Goal: Task Accomplishment & Management: Manage account settings

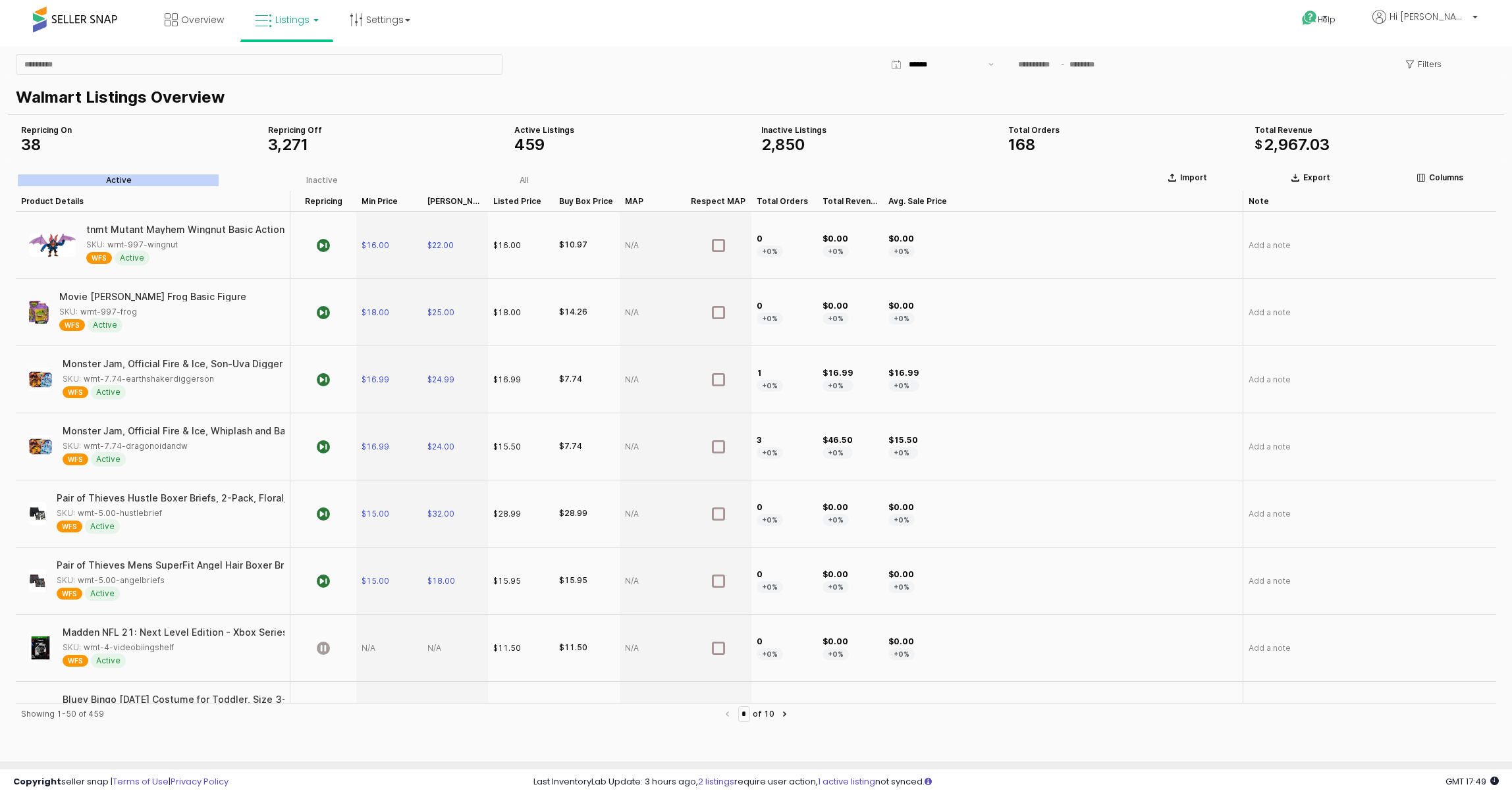
click at [257, 14] on icon at bounding box center [264, 21] width 17 height 17
click at [295, 138] on li at bounding box center [297, 118] width 111 height 49
click at [290, 121] on div "Repricing On 38 Total Revenue $ 2 , 967 . 03 Inactive Listings 2 , 850 Total Or…" at bounding box center [756, 138] width 1496 height 48
click at [266, 26] on icon at bounding box center [264, 21] width 17 height 17
click at [297, 69] on icon at bounding box center [297, 65] width 57 height 17
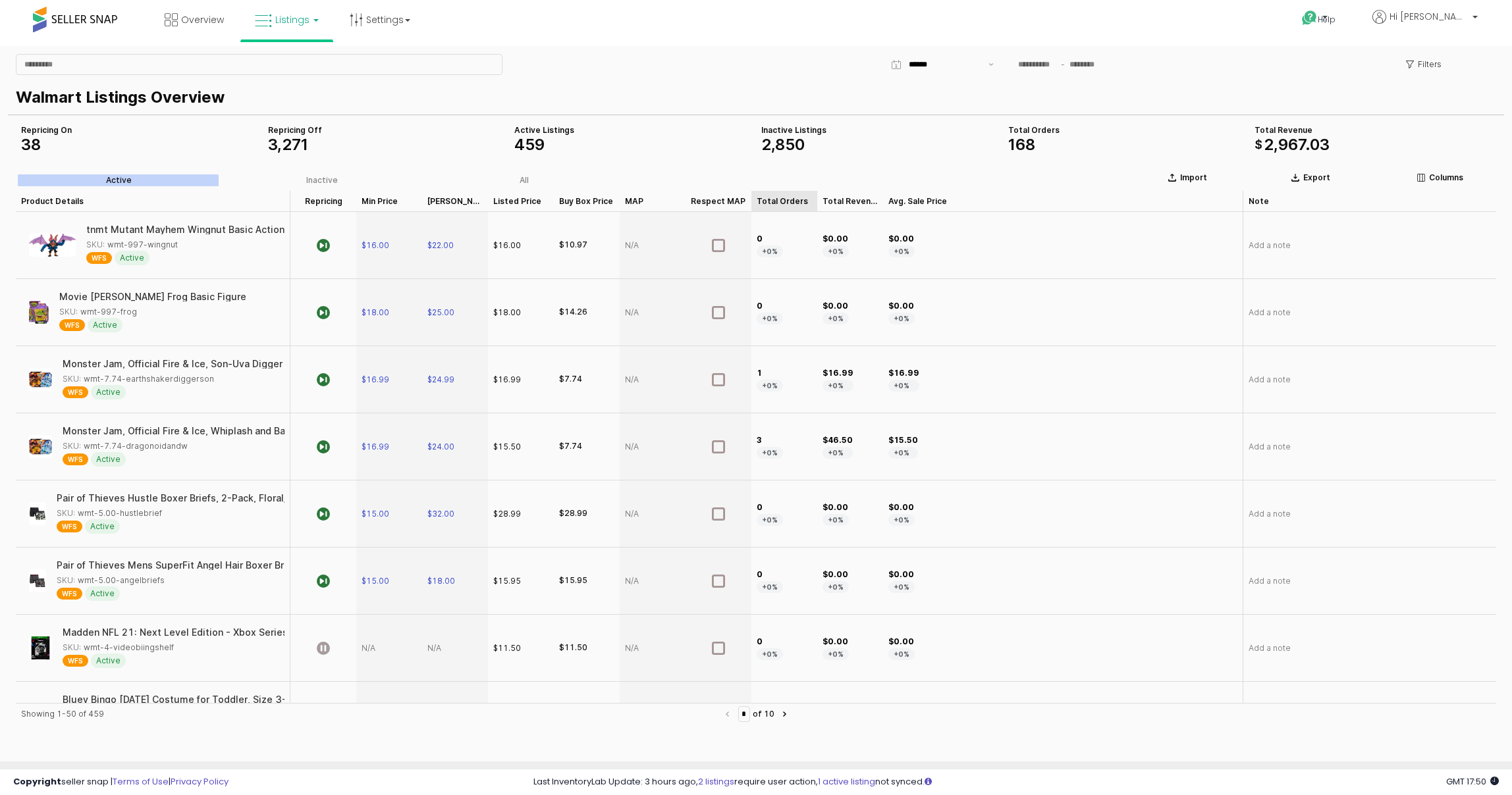
click at [773, 200] on div "Total Orders Total Orders" at bounding box center [785, 201] width 66 height 21
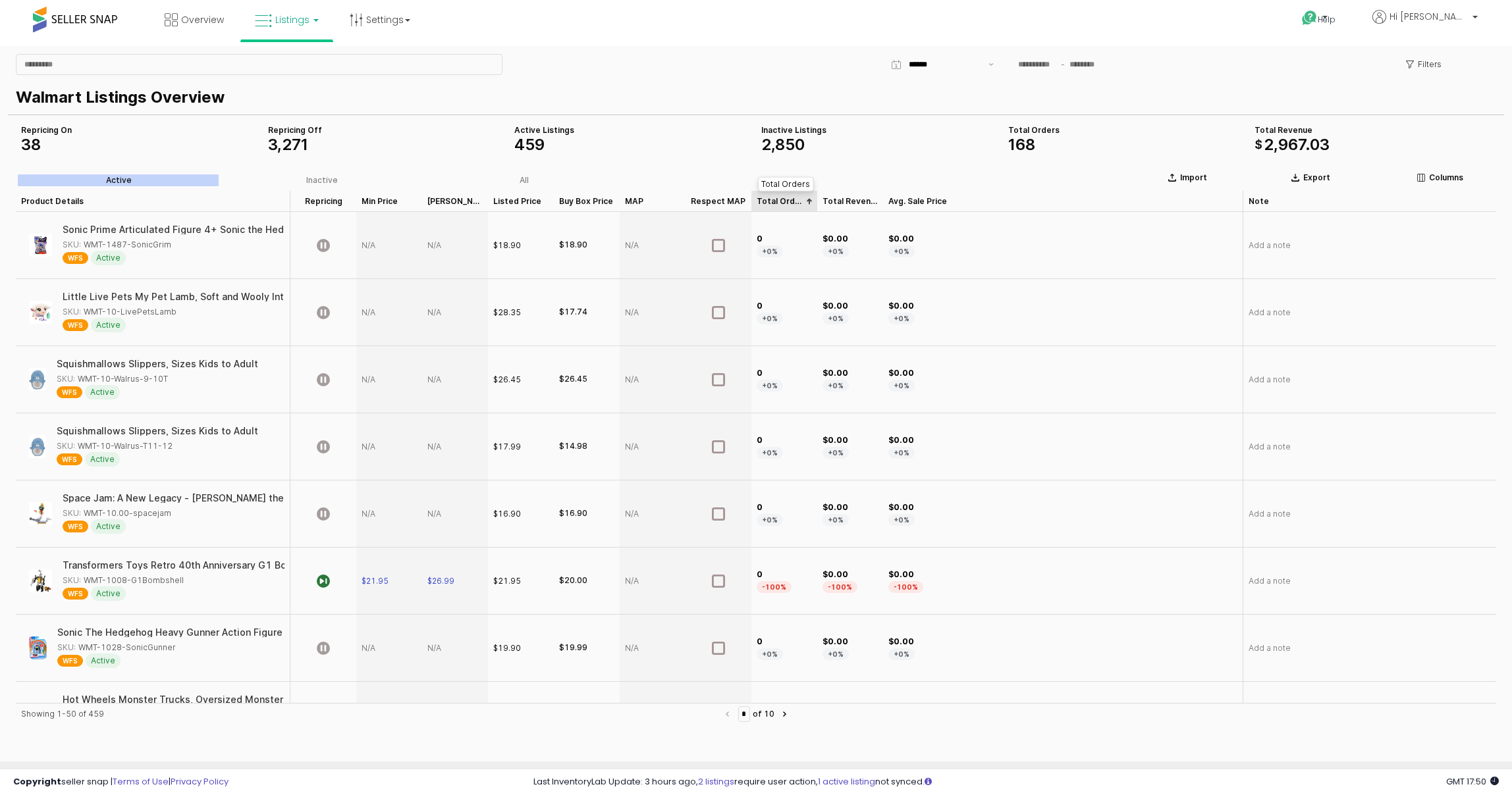
click at [776, 196] on div "Total Orders Total Orders" at bounding box center [785, 201] width 66 height 21
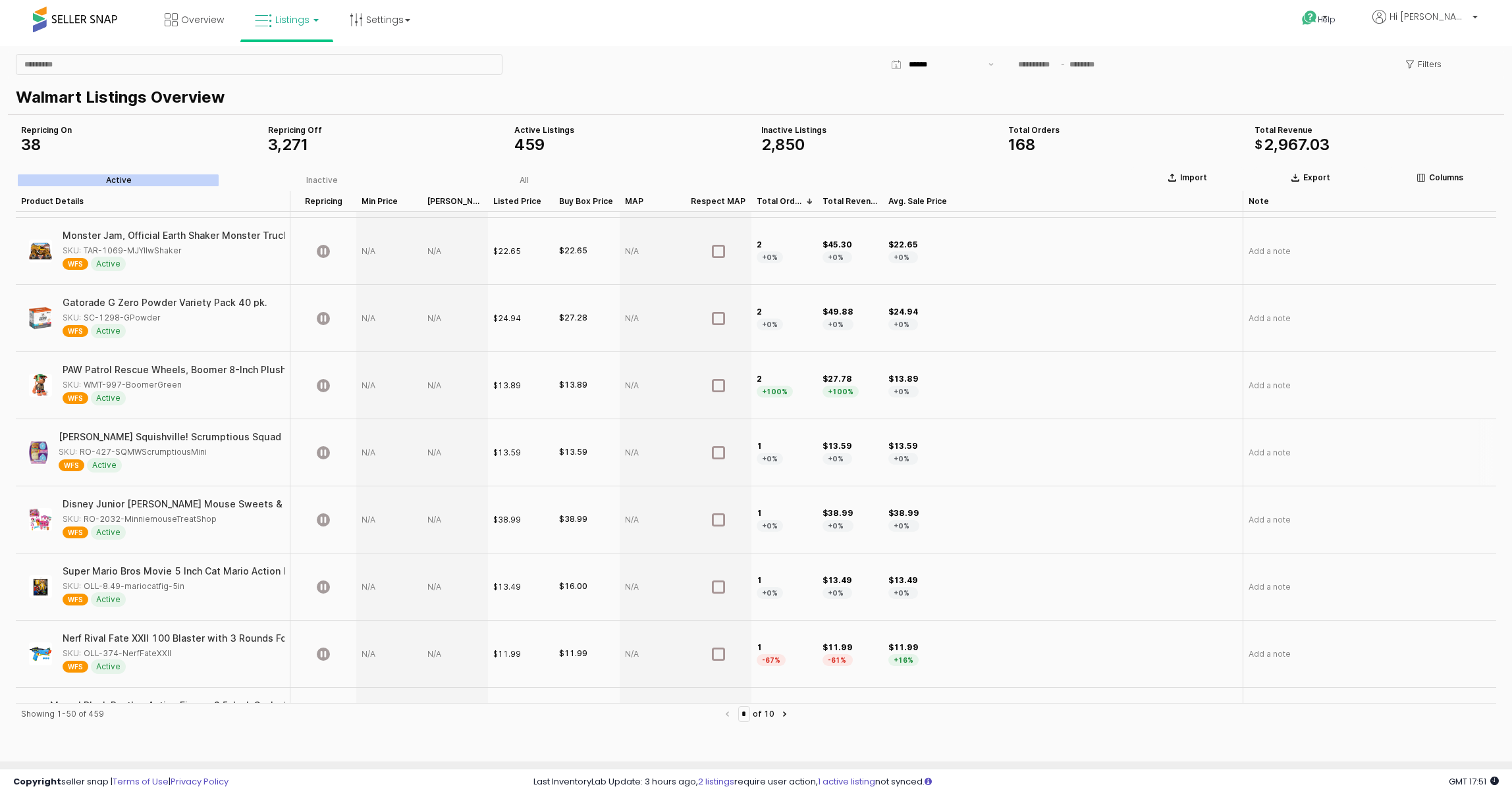
scroll to position [1270, 0]
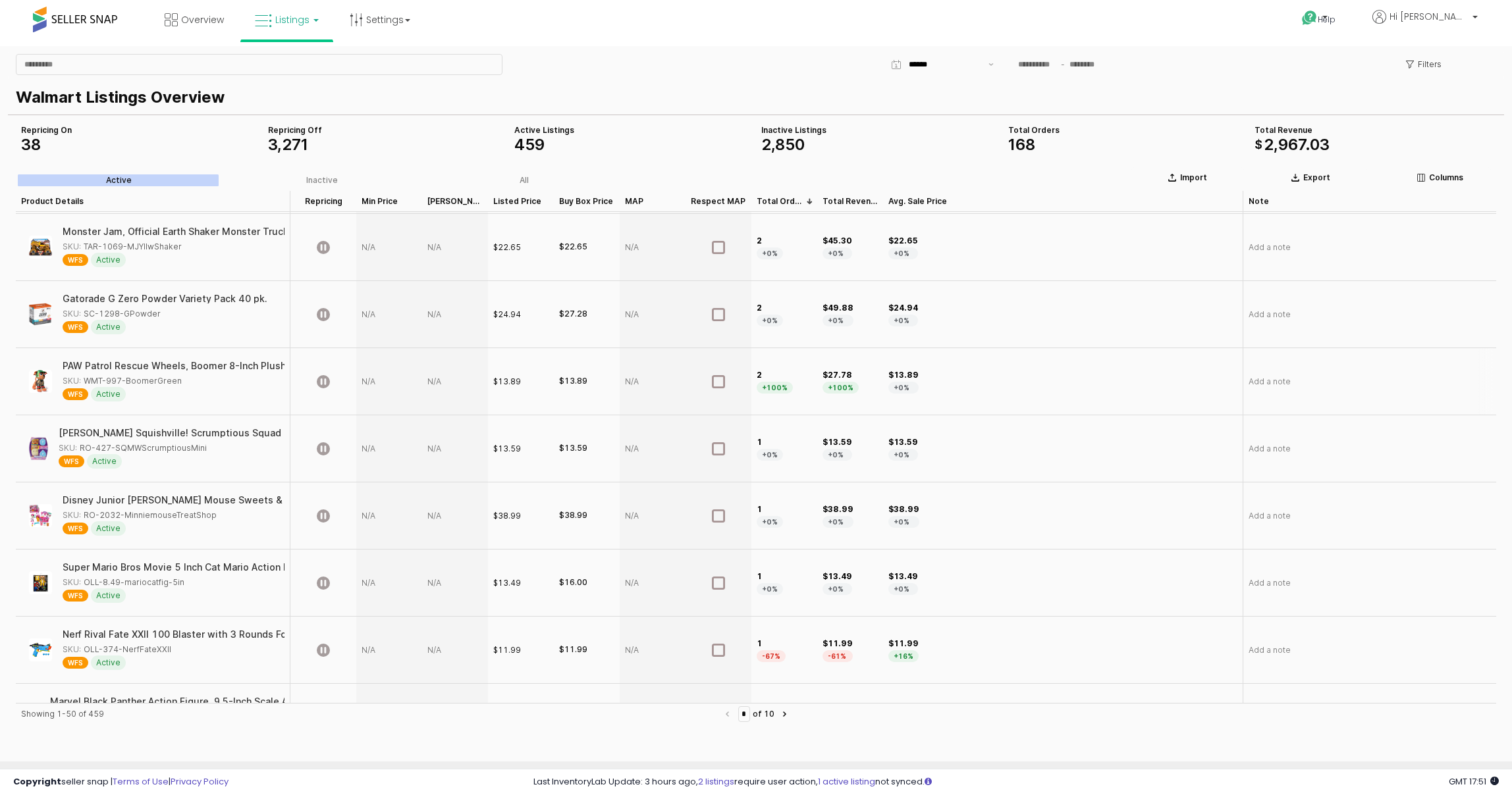
click at [361, 378] on div "App Frame" at bounding box center [389, 381] width 66 height 67
click at [368, 376] on div "App Frame" at bounding box center [389, 381] width 66 height 67
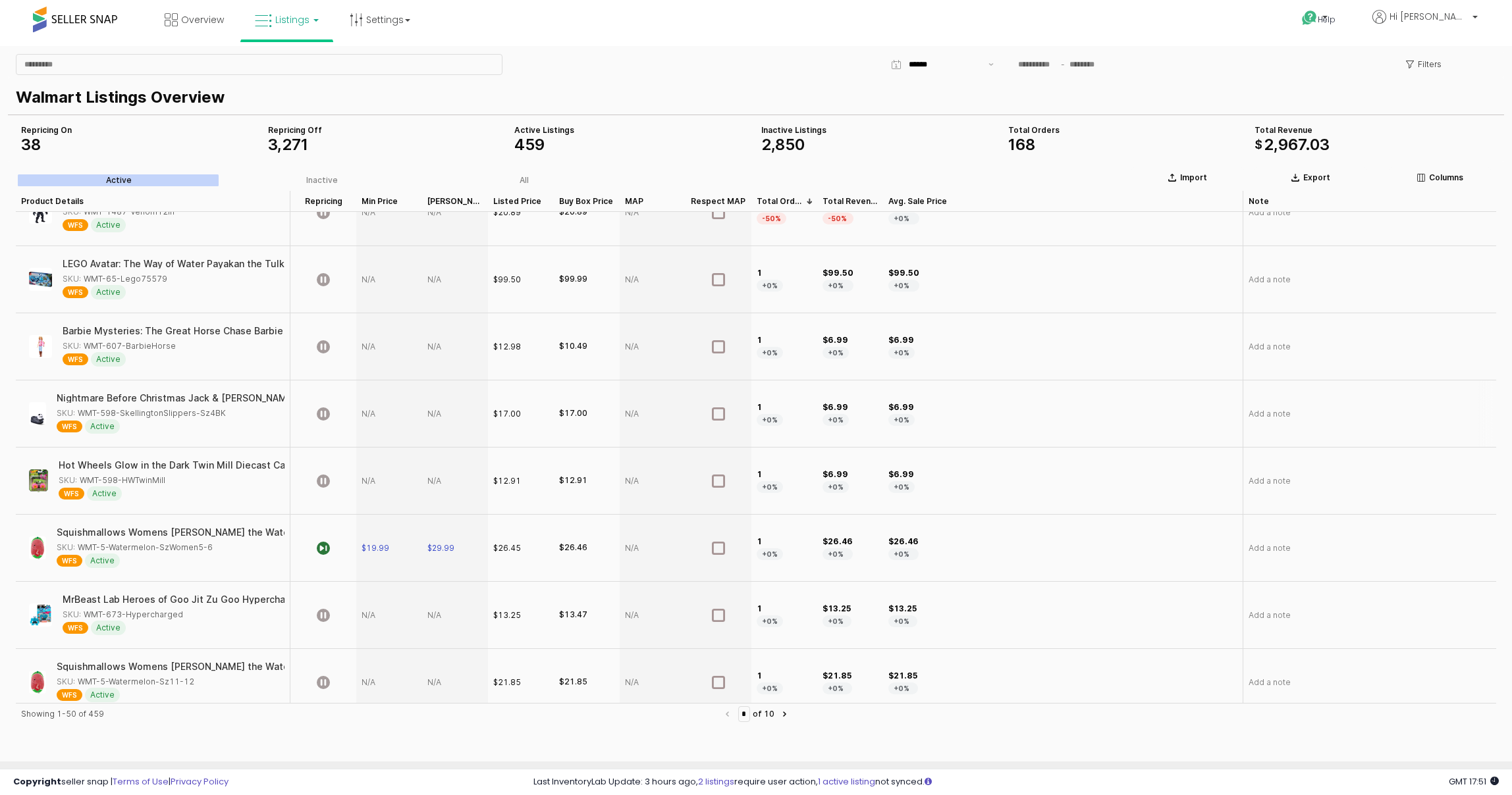
scroll to position [2642, 0]
click at [518, 133] on div "Active Listings" at bounding box center [632, 130] width 237 height 10
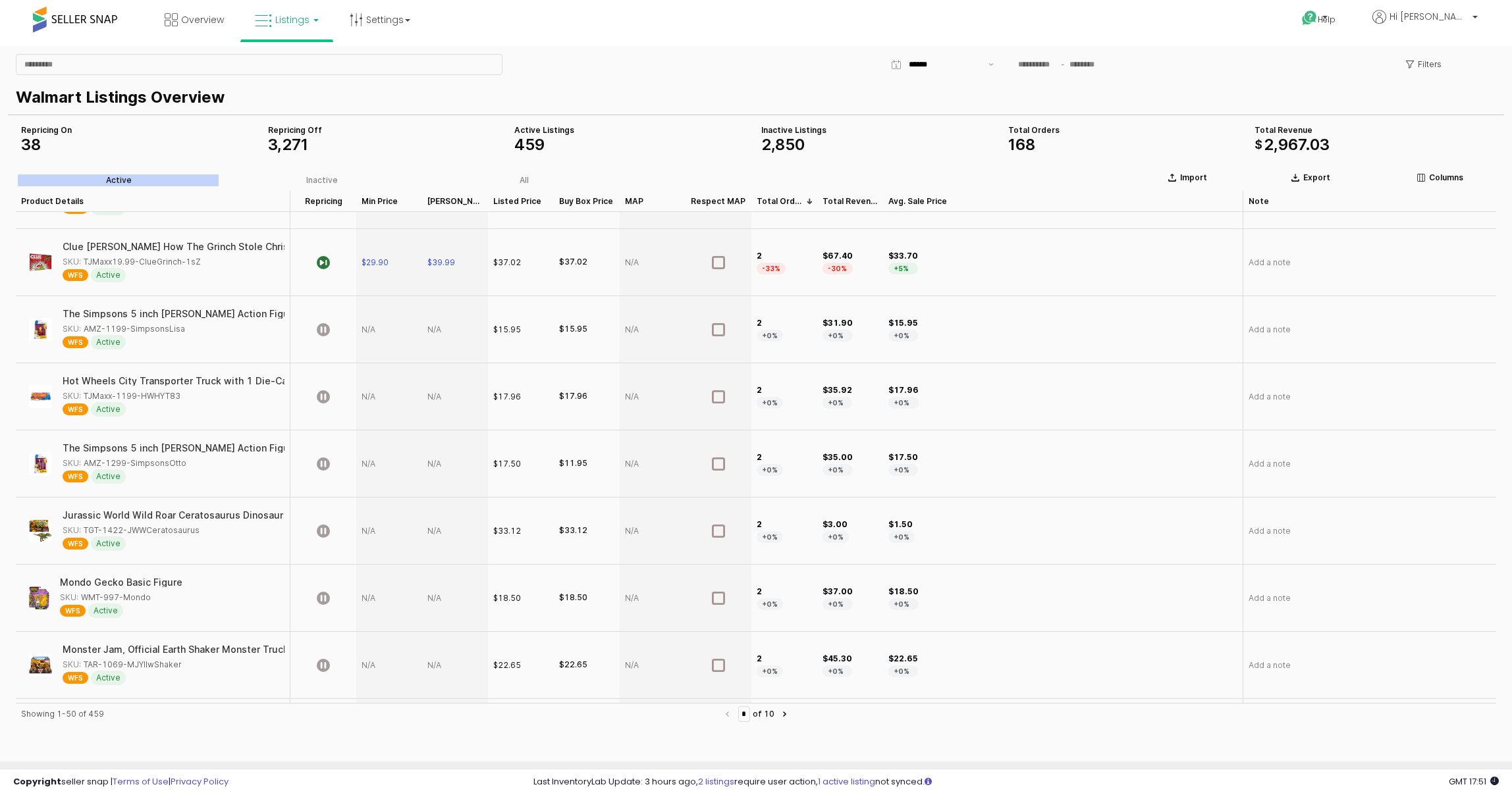
scroll to position [0, 0]
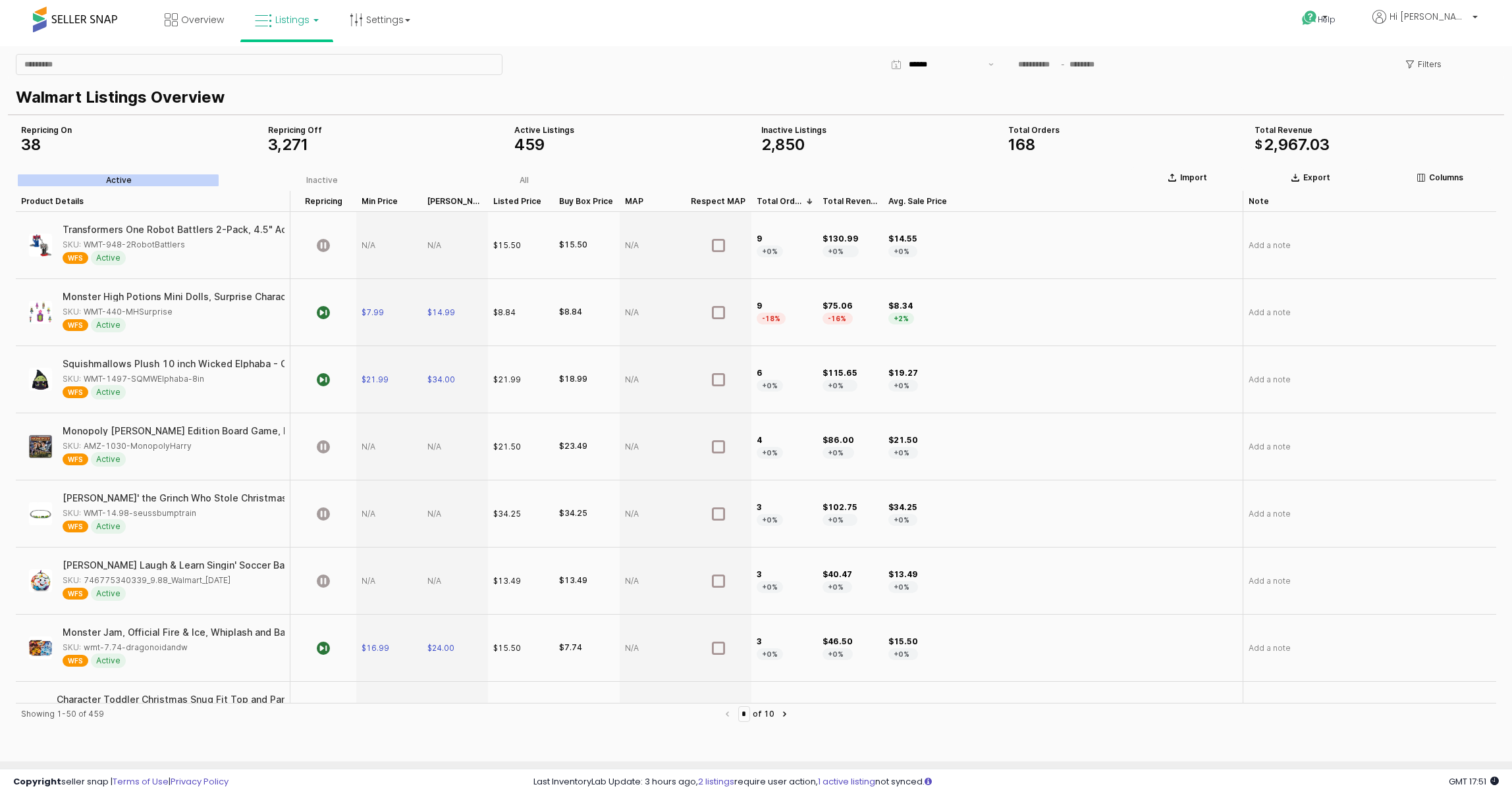
click at [149, 178] on label "Active" at bounding box center [120, 180] width 203 height 12
click at [1433, 64] on p "Filters" at bounding box center [1429, 64] width 23 height 10
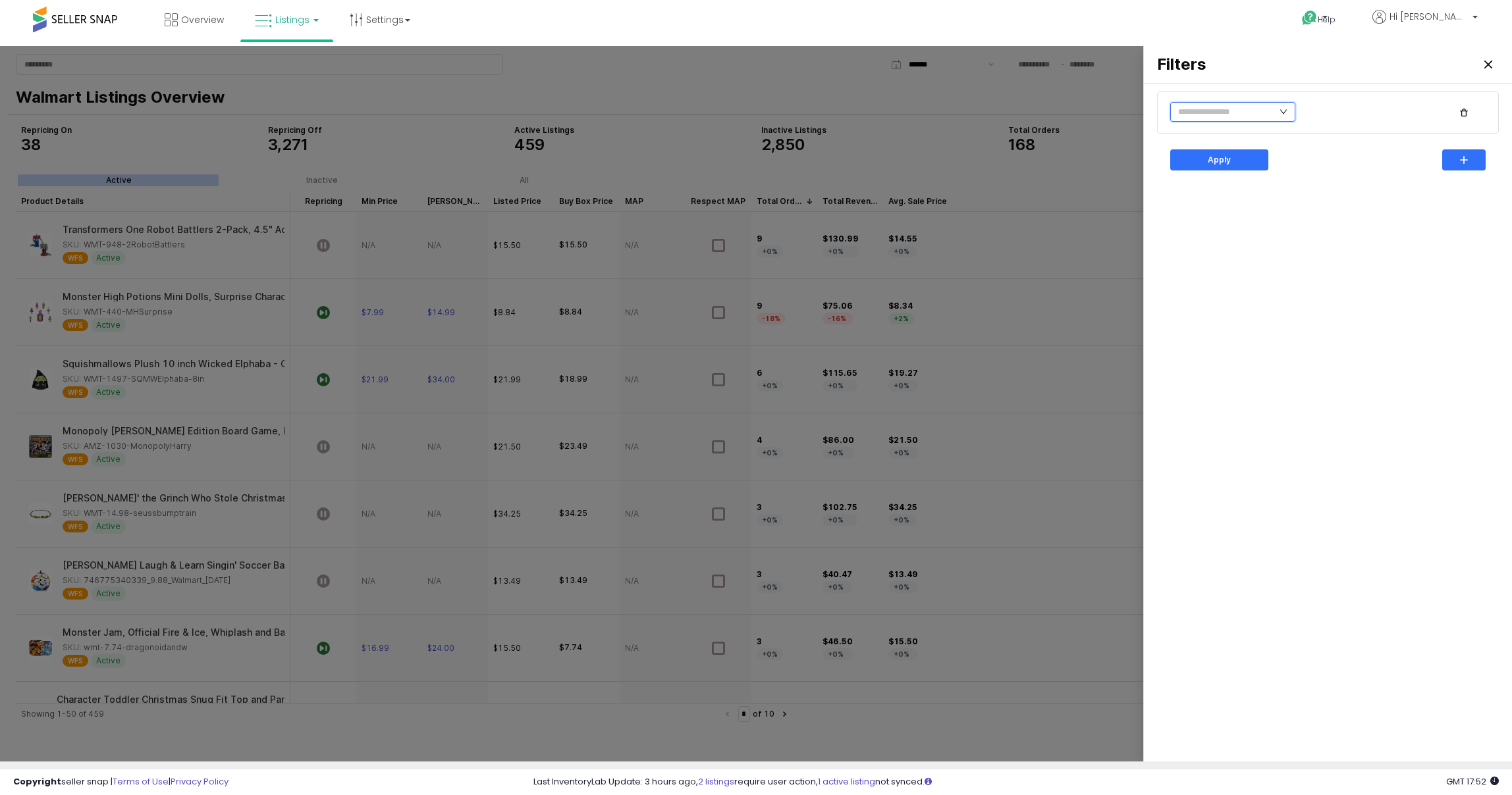
click at [1257, 109] on input "text" at bounding box center [1233, 112] width 125 height 20
click at [1210, 166] on li "Fulfillment Type" at bounding box center [1215, 175] width 88 height 21
click at [1221, 105] on input "text" at bounding box center [1233, 112] width 125 height 20
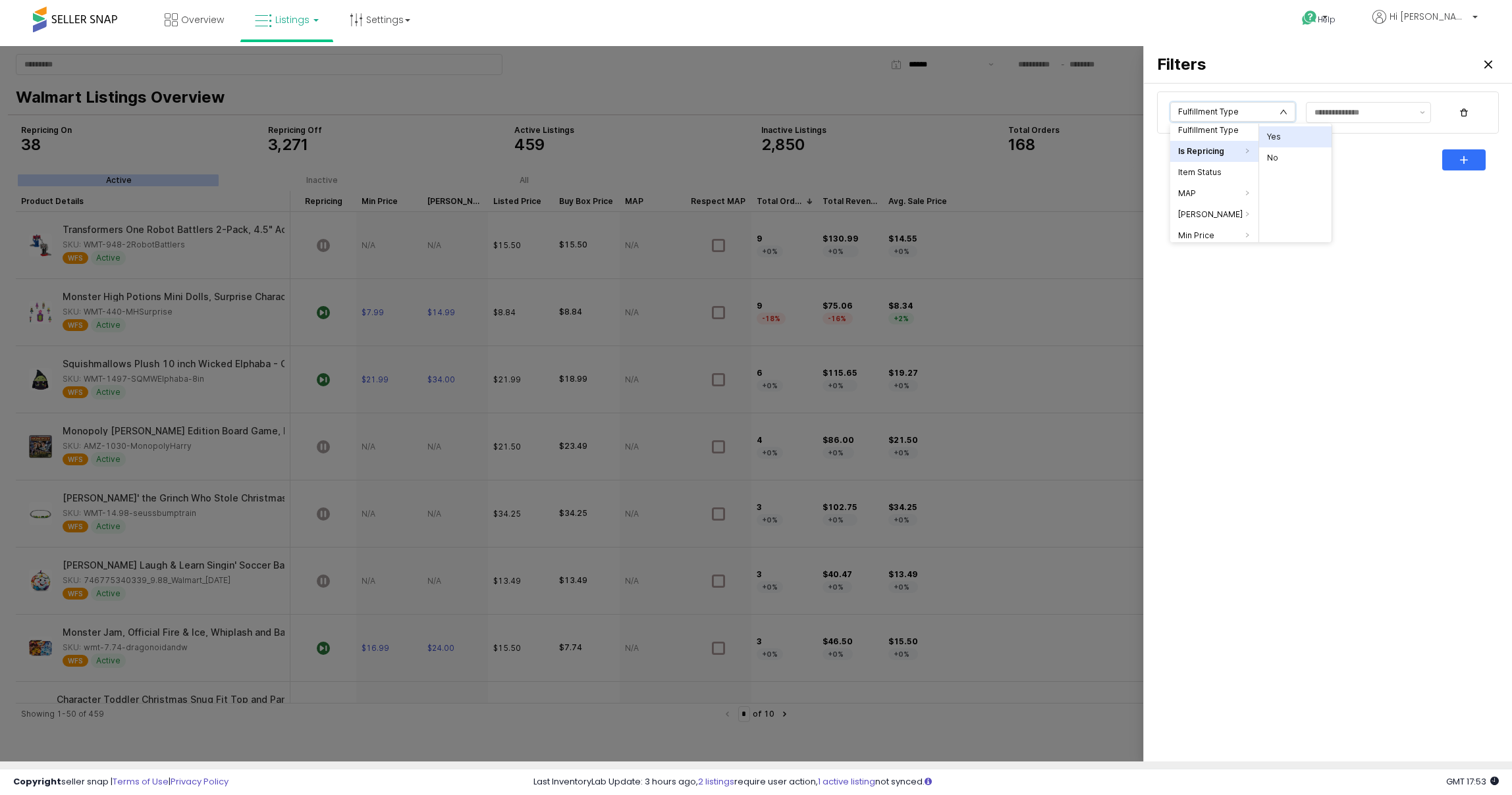
click at [1284, 133] on li "Yes" at bounding box center [1295, 137] width 73 height 21
click at [1208, 153] on div "Apply" at bounding box center [1218, 160] width 86 height 20
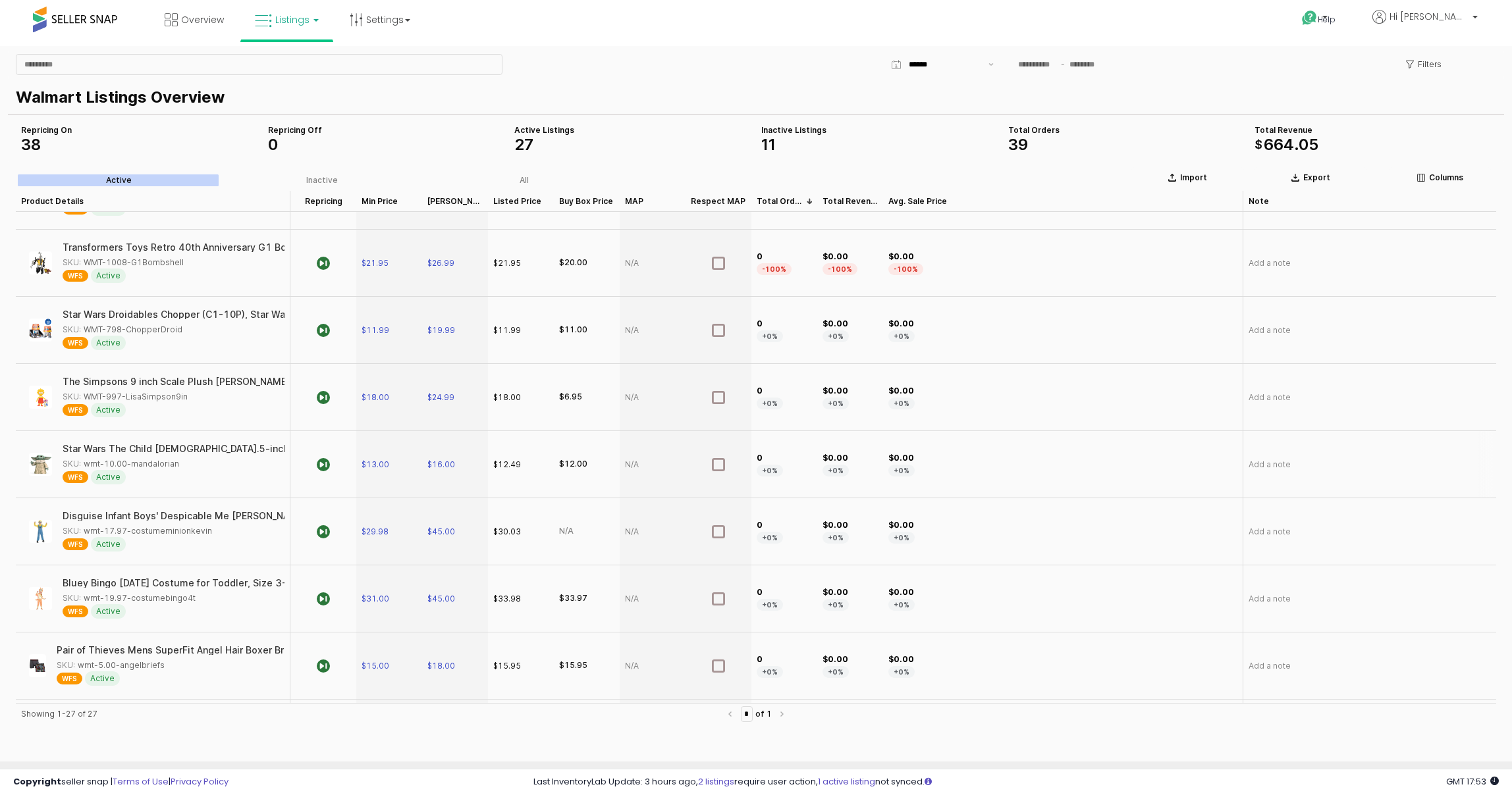
scroll to position [987, 0]
click at [381, 327] on span "$11.99" at bounding box center [375, 332] width 28 height 10
type input "*****"
click at [329, 322] on section "Import Export Columns Active Inactive All Product Details Product Details Repri…" at bounding box center [756, 536] width 1496 height 748
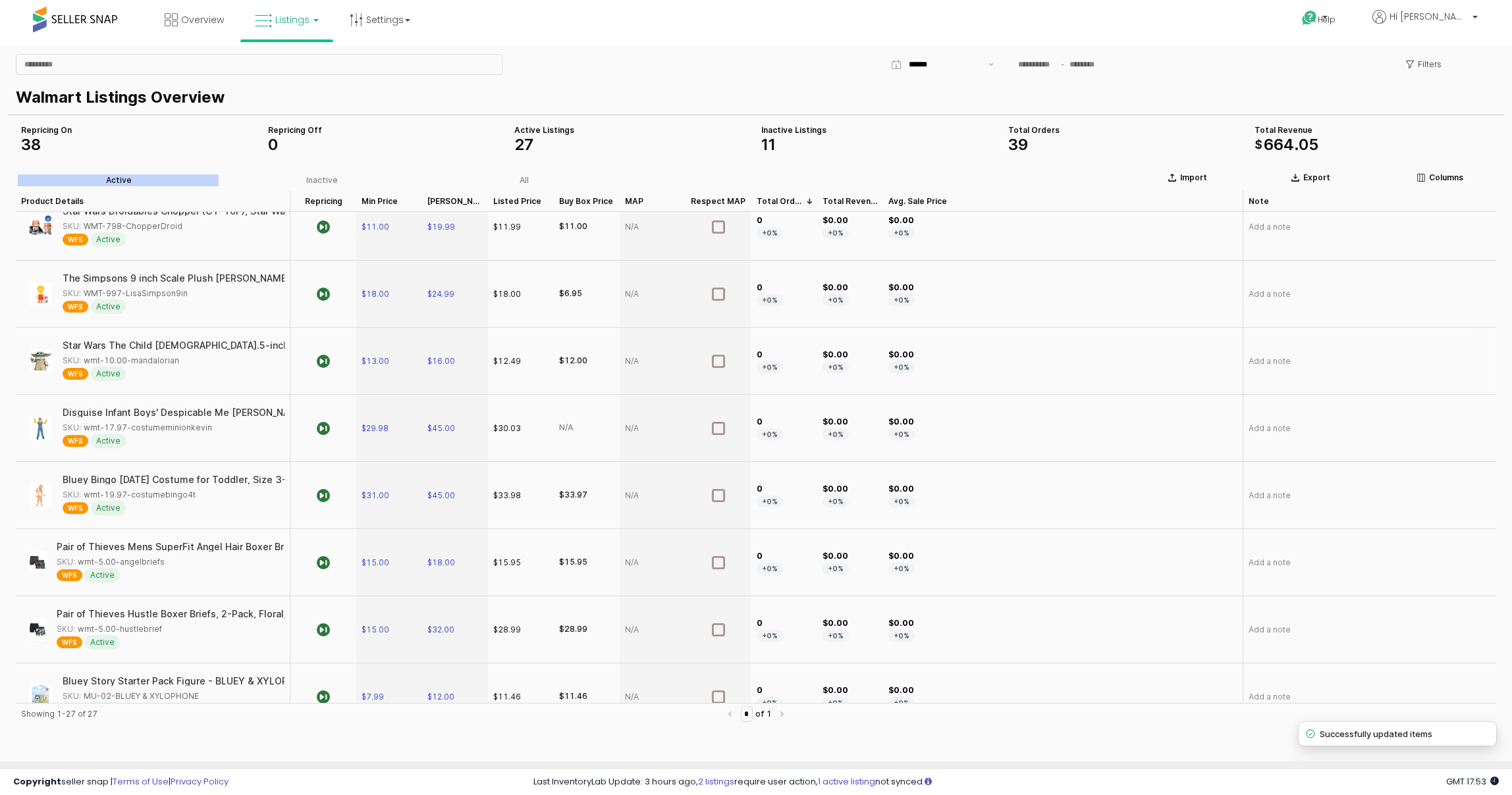
scroll to position [1091, 0]
click at [376, 288] on span "$18.00" at bounding box center [375, 293] width 28 height 10
click at [375, 287] on input "*****" at bounding box center [397, 288] width 49 height 15
click at [382, 287] on input "*****" at bounding box center [397, 288] width 49 height 15
type input "*****"
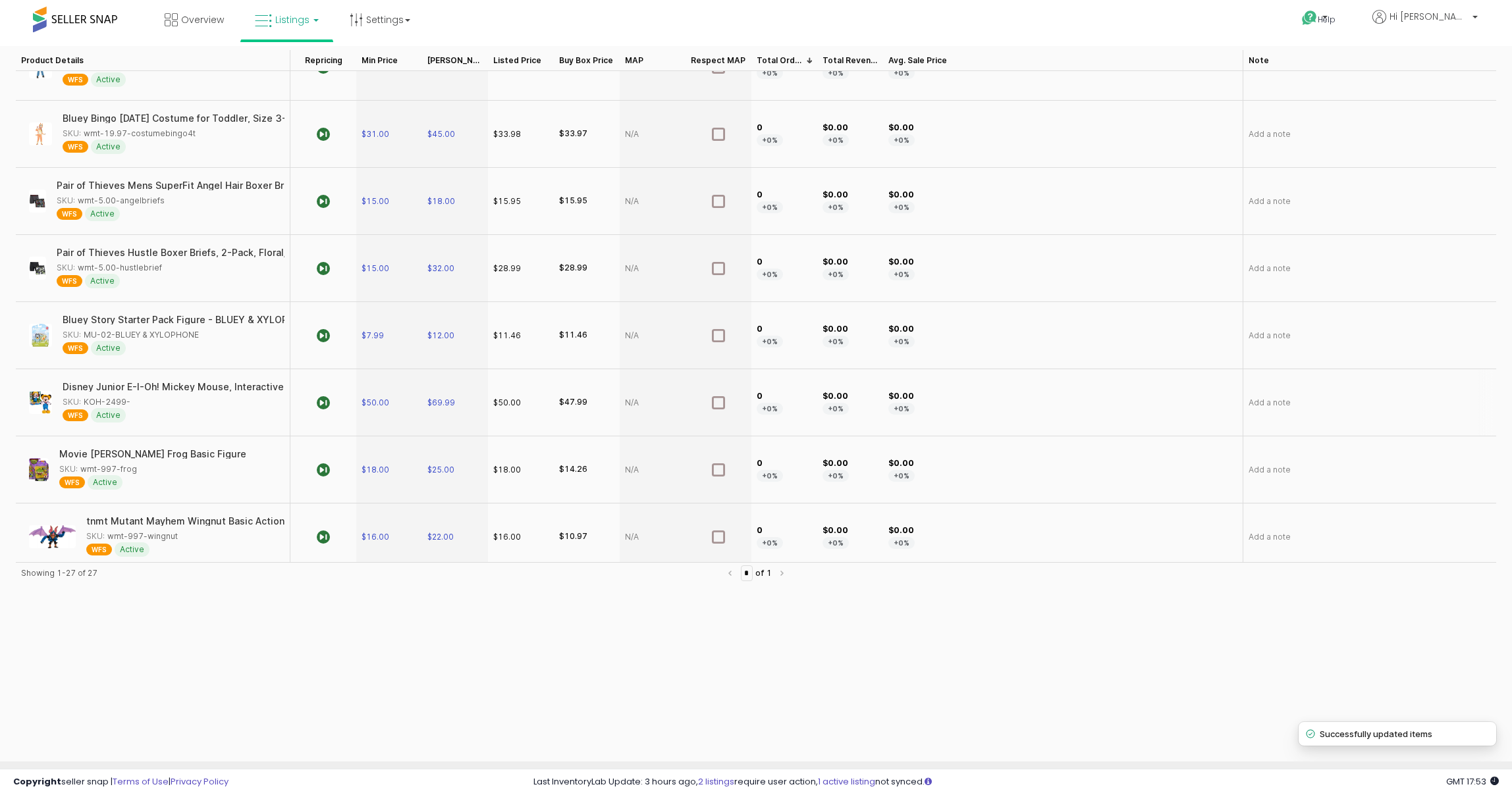
scroll to position [147, 0]
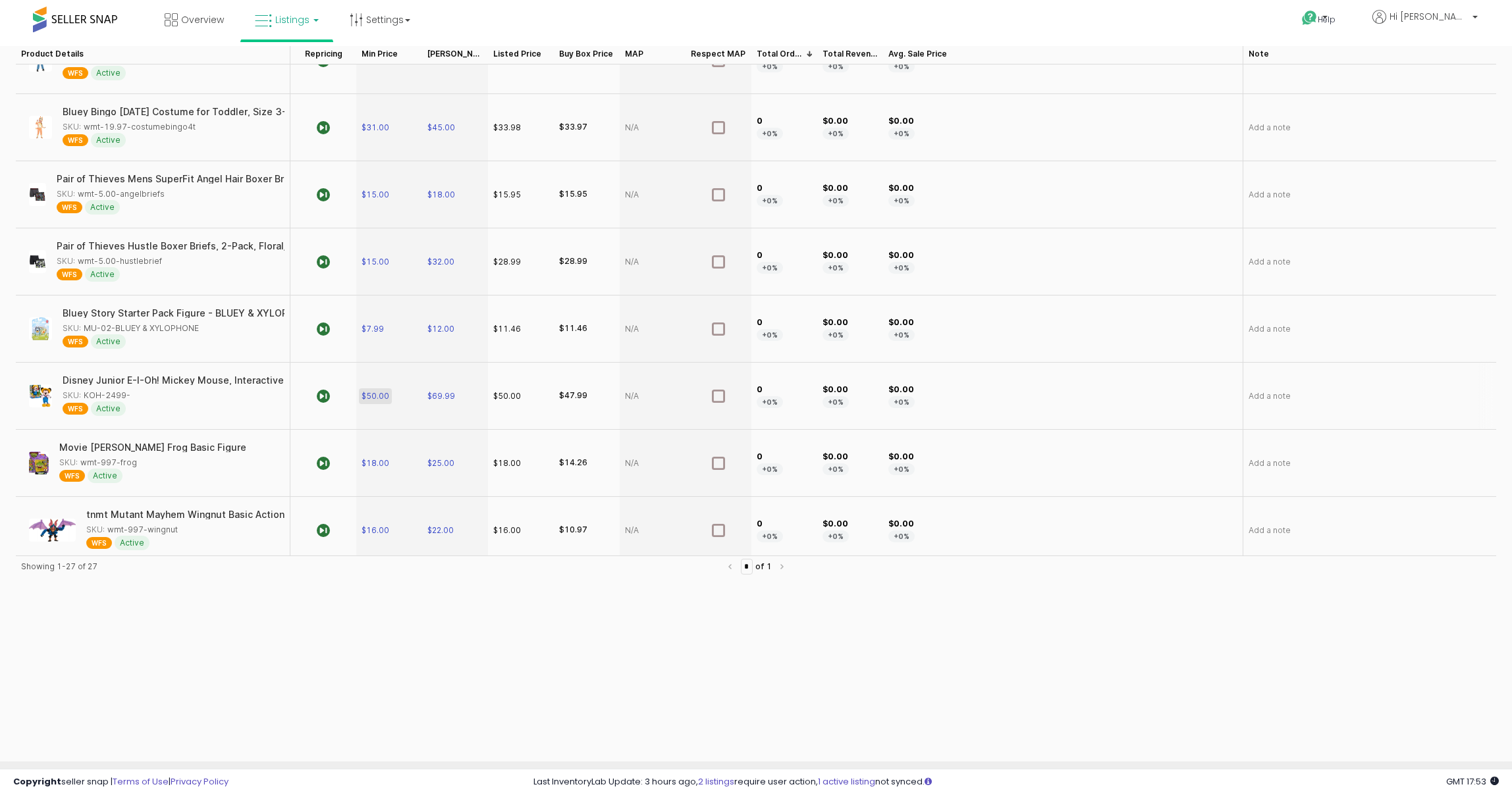
click at [373, 390] on span "$50.00" at bounding box center [375, 395] width 28 height 10
click at [386, 388] on input "*****" at bounding box center [397, 388] width 49 height 15
type input "*****"
click at [503, 407] on section "Import Export Columns Active Inactive All Product Details Product Details Repri…" at bounding box center [756, 388] width 1496 height 748
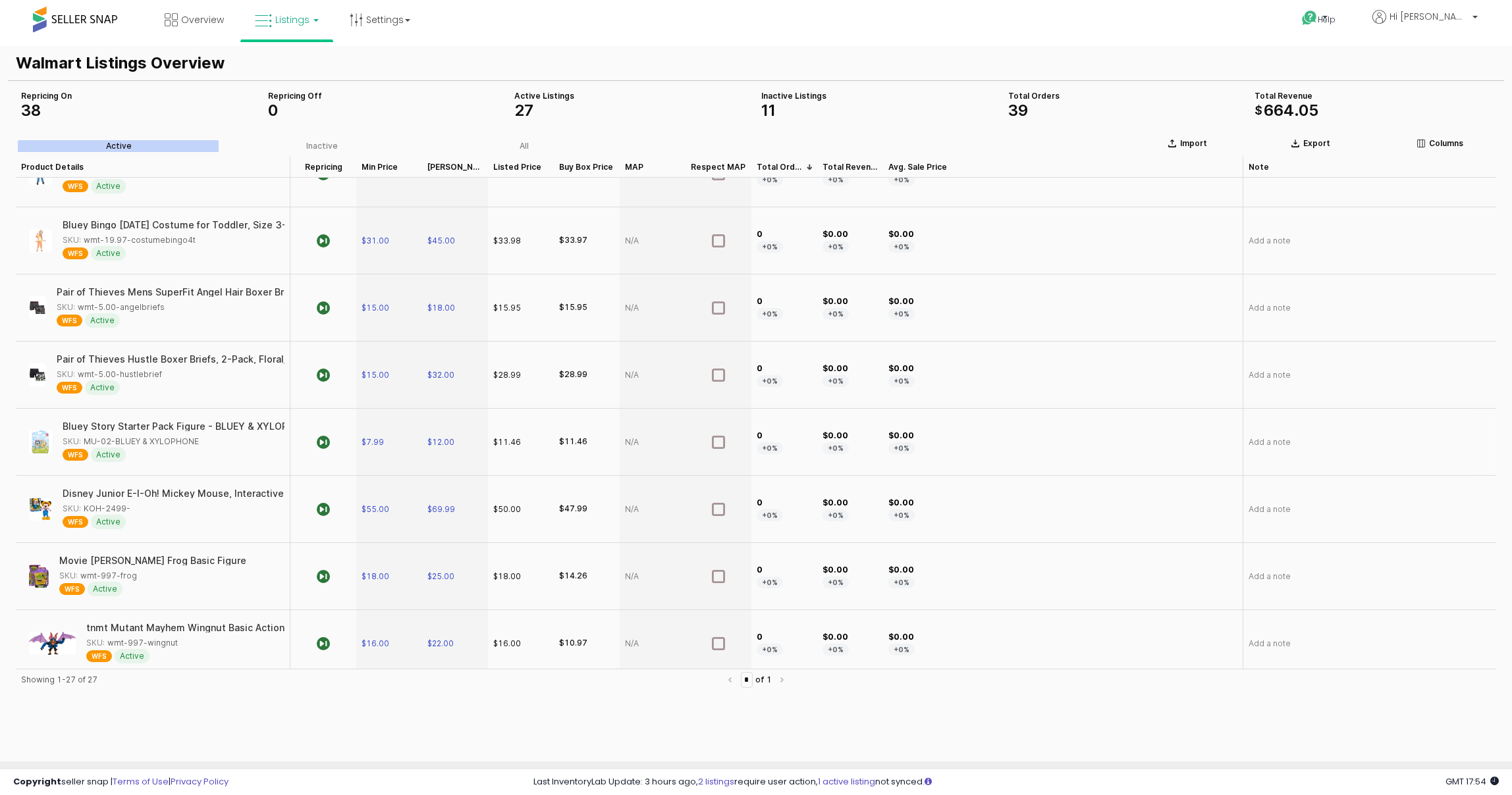
scroll to position [48, 0]
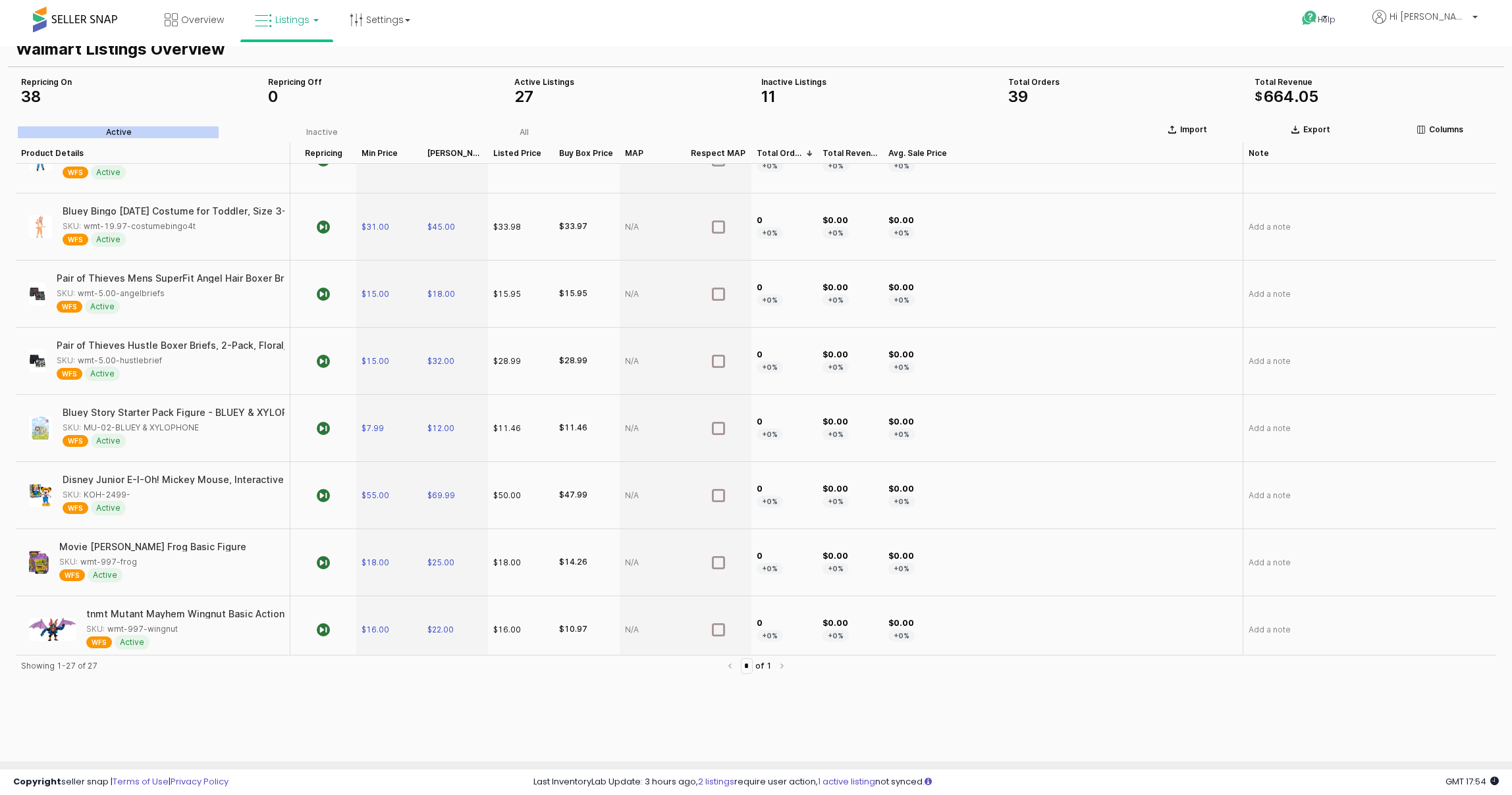
click at [784, 664] on nav "* of 1" at bounding box center [756, 666] width 68 height 16
click at [377, 423] on span "$7.99" at bounding box center [373, 428] width 23 height 10
click at [653, 514] on div "App Frame" at bounding box center [653, 495] width 66 height 67
